Goal: Transaction & Acquisition: Obtain resource

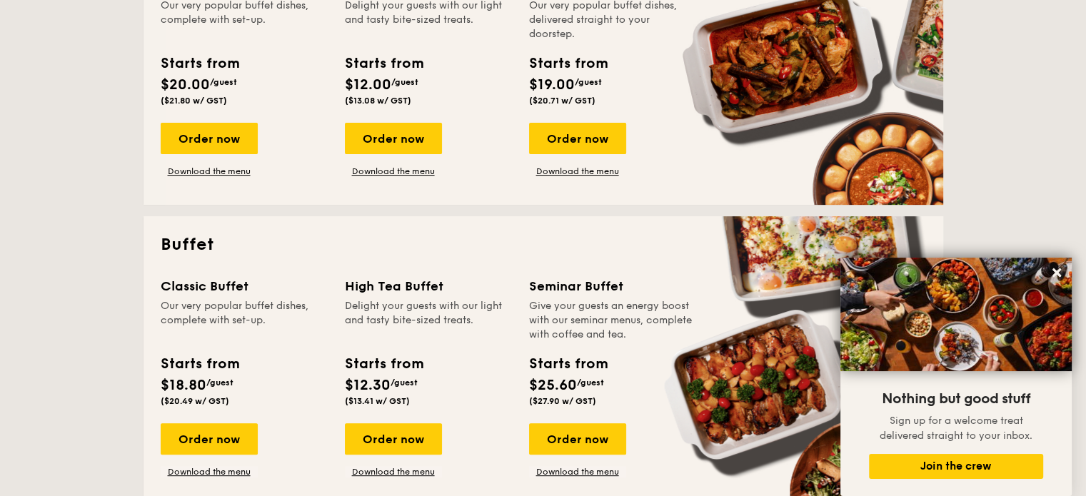
scroll to position [571, 0]
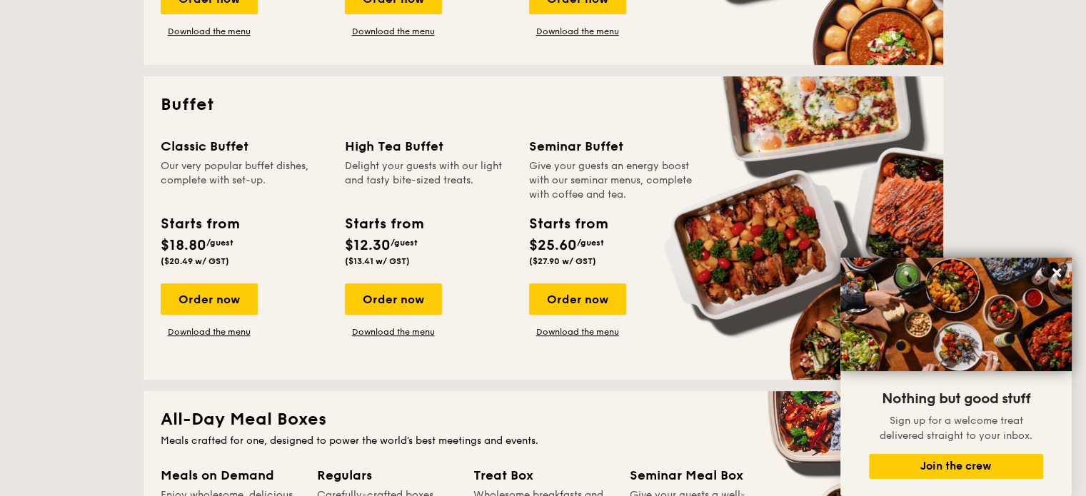
click at [274, 371] on div "Buffet Classic Buffet Our very popular buffet dishes, complete with set-up. Sta…" at bounding box center [544, 227] width 800 height 303
click at [236, 294] on div "Order now" at bounding box center [209, 298] width 97 height 31
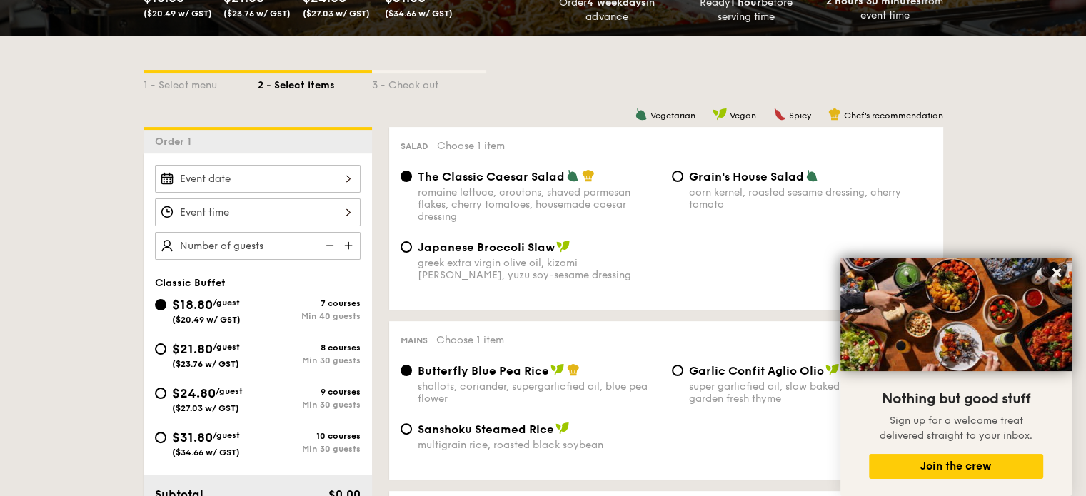
scroll to position [357, 0]
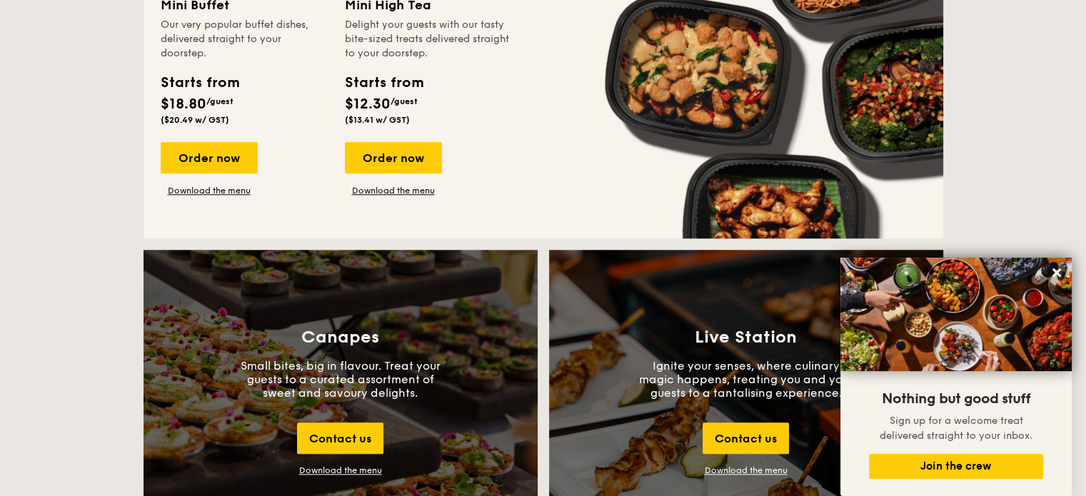
scroll to position [1275, 0]
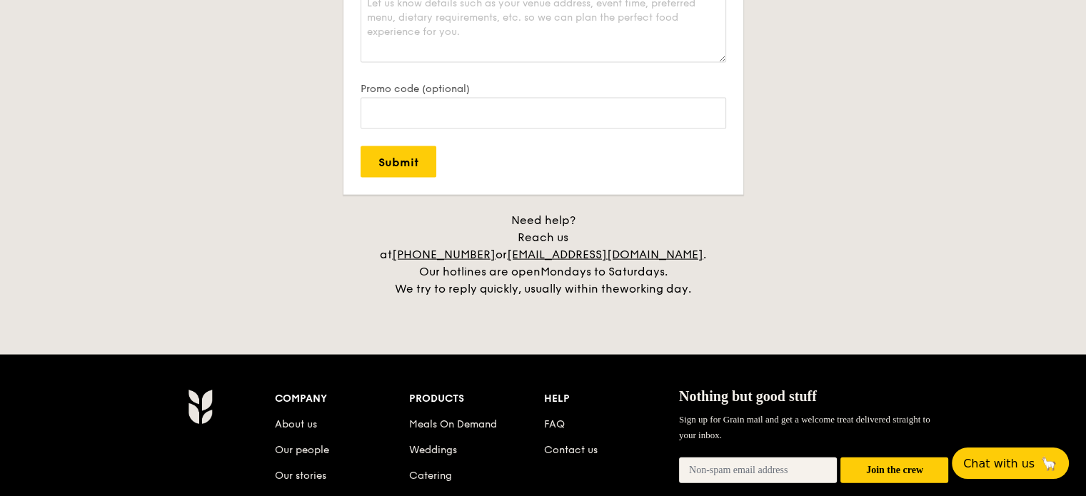
scroll to position [3356, 0]
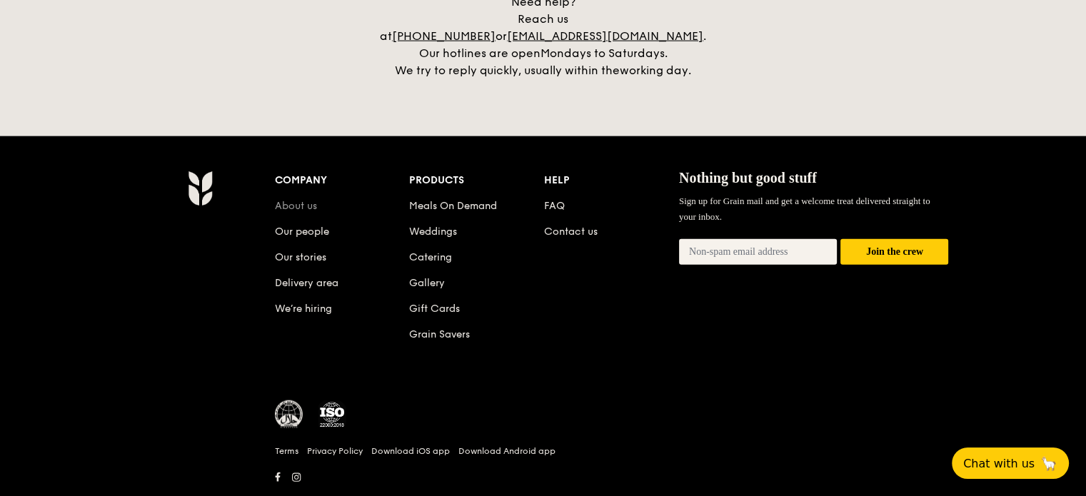
click at [306, 200] on link "About us" at bounding box center [296, 206] width 42 height 12
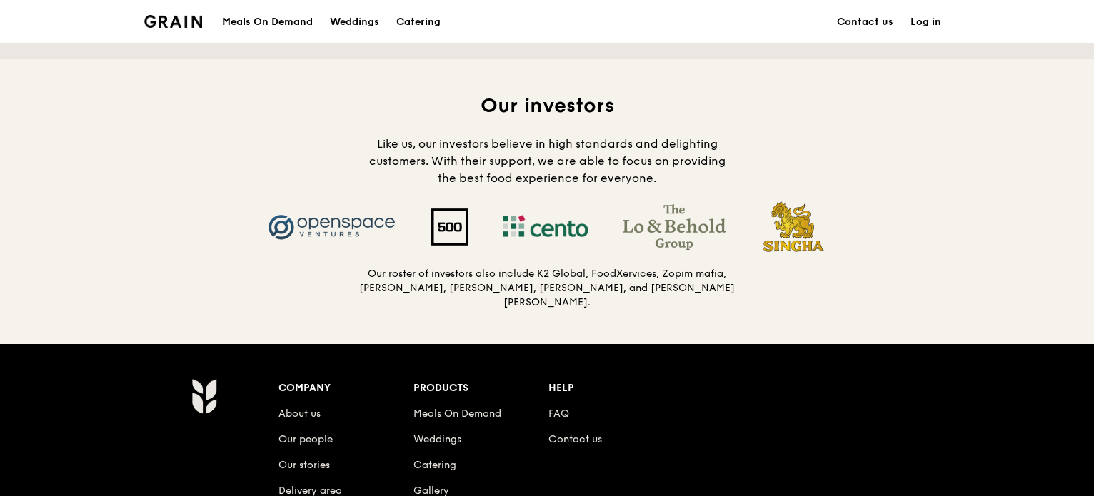
scroll to position [1357, 0]
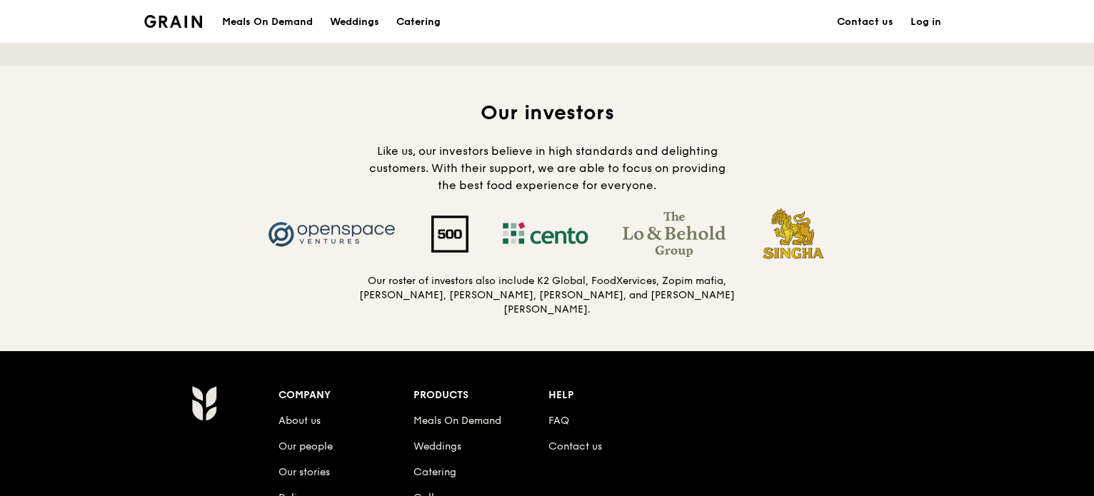
click at [454, 236] on img at bounding box center [449, 234] width 71 height 37
click at [847, 316] on div "Our investors Like us, our investors believe in high standards and delighting c…" at bounding box center [547, 209] width 1094 height 286
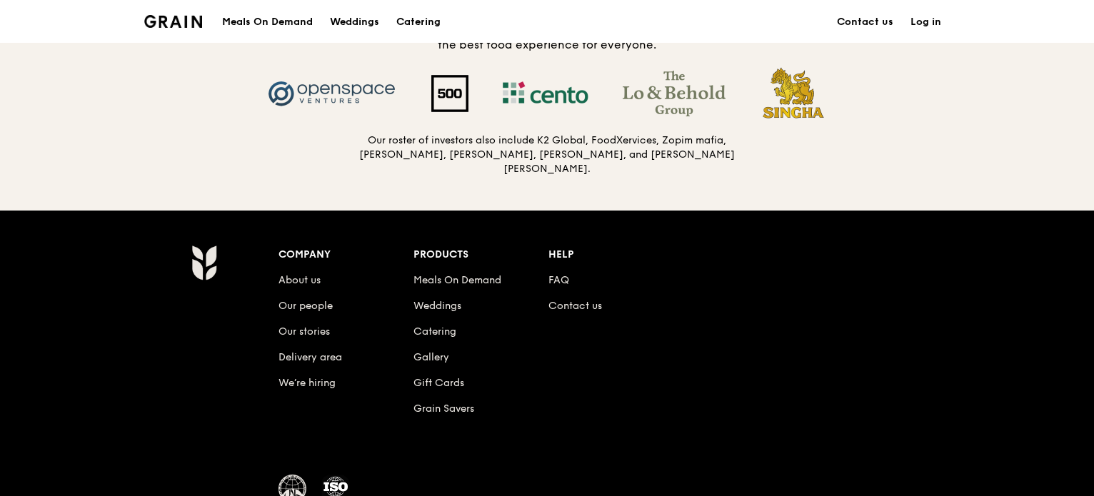
scroll to position [1499, 0]
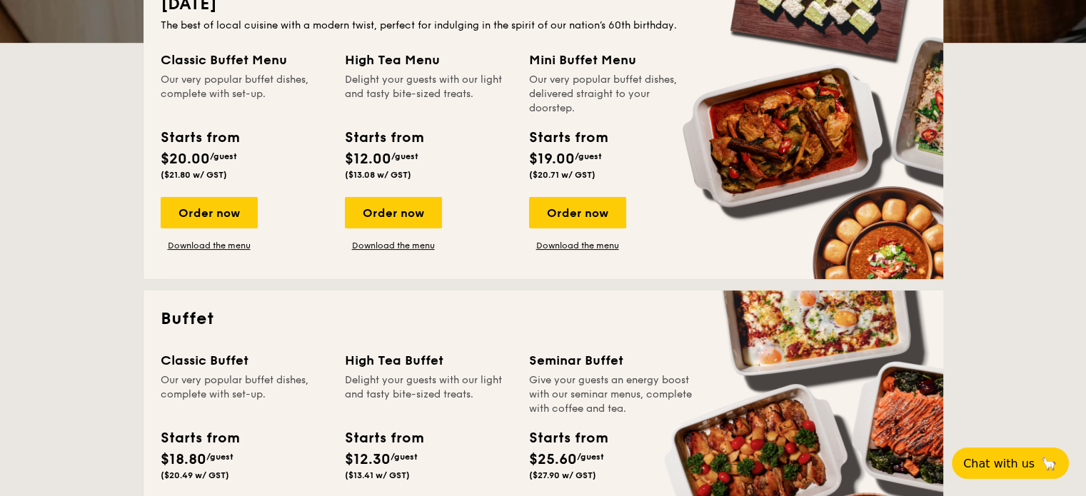
scroll to position [428, 0]
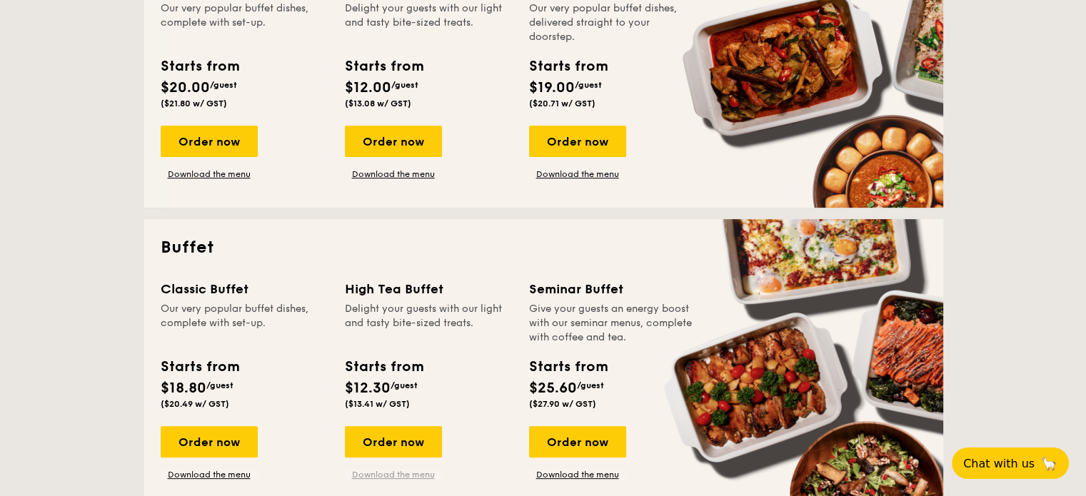
click at [402, 475] on link "Download the menu" at bounding box center [393, 474] width 97 height 11
